Goal: Task Accomplishment & Management: Complete application form

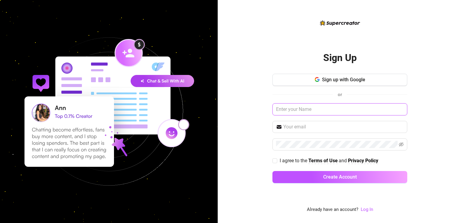
click at [316, 108] on input "text" at bounding box center [339, 109] width 135 height 12
type input "[EMAIL_ADDRESS][DOMAIN_NAME]"
click at [316, 128] on input "text" at bounding box center [343, 126] width 120 height 7
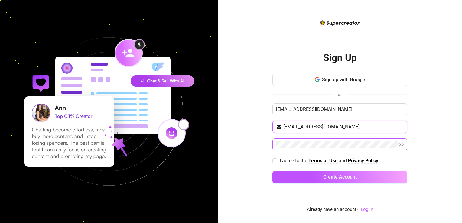
type input "[EMAIL_ADDRESS][DOMAIN_NAME]"
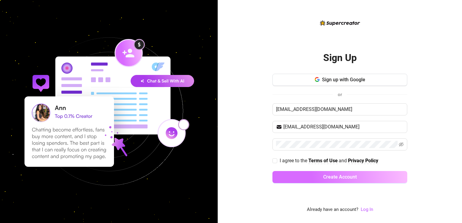
click at [279, 177] on button "Create Account" at bounding box center [339, 177] width 135 height 12
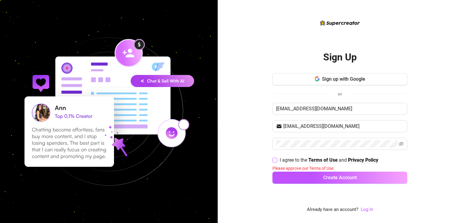
click at [275, 162] on span at bounding box center [274, 160] width 5 height 5
click at [275, 162] on input "I agree to the Terms of Use and Privacy Policy" at bounding box center [274, 160] width 4 height 4
checkbox input "true"
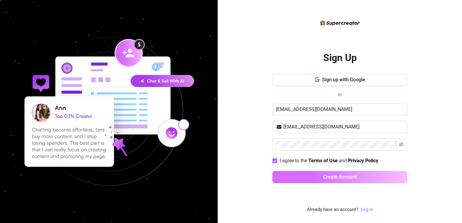
click at [293, 177] on button "Create Account" at bounding box center [339, 177] width 135 height 12
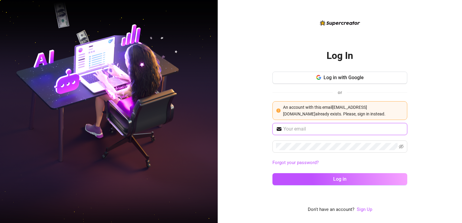
click at [316, 129] on input "text" at bounding box center [343, 128] width 120 height 7
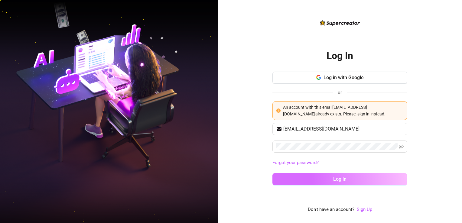
click at [286, 177] on button "Log in" at bounding box center [339, 179] width 135 height 12
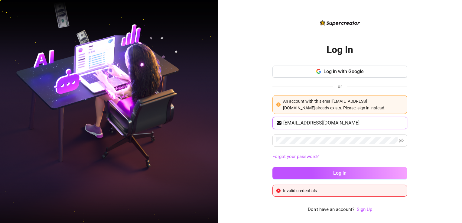
click at [309, 123] on input "[EMAIL_ADDRESS][DOMAIN_NAME]" at bounding box center [343, 122] width 120 height 7
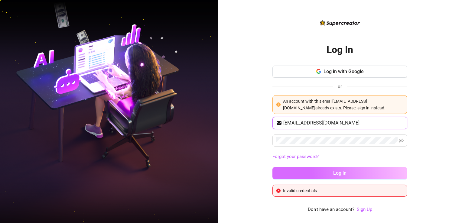
type input "[EMAIL_ADDRESS][DOMAIN_NAME]"
click at [316, 175] on button "Log in" at bounding box center [339, 173] width 135 height 12
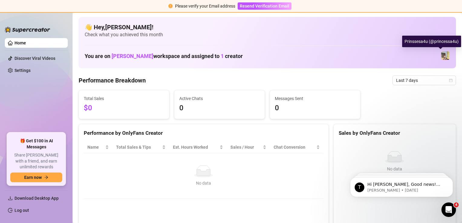
click at [316, 57] on img at bounding box center [445, 55] width 8 height 8
click at [316, 56] on img at bounding box center [445, 55] width 8 height 8
